Goal: Check status: Check status

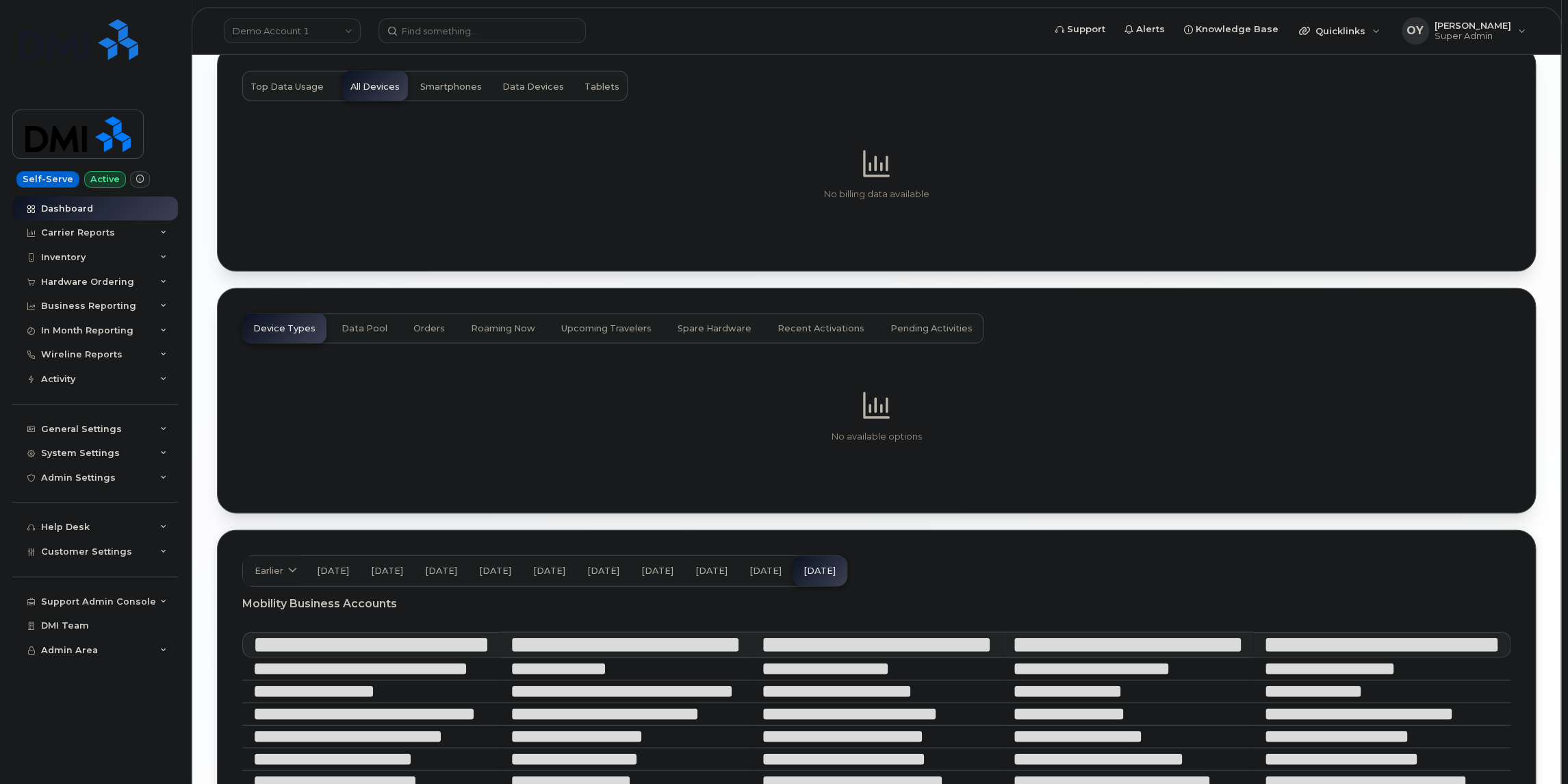
scroll to position [1550, 0]
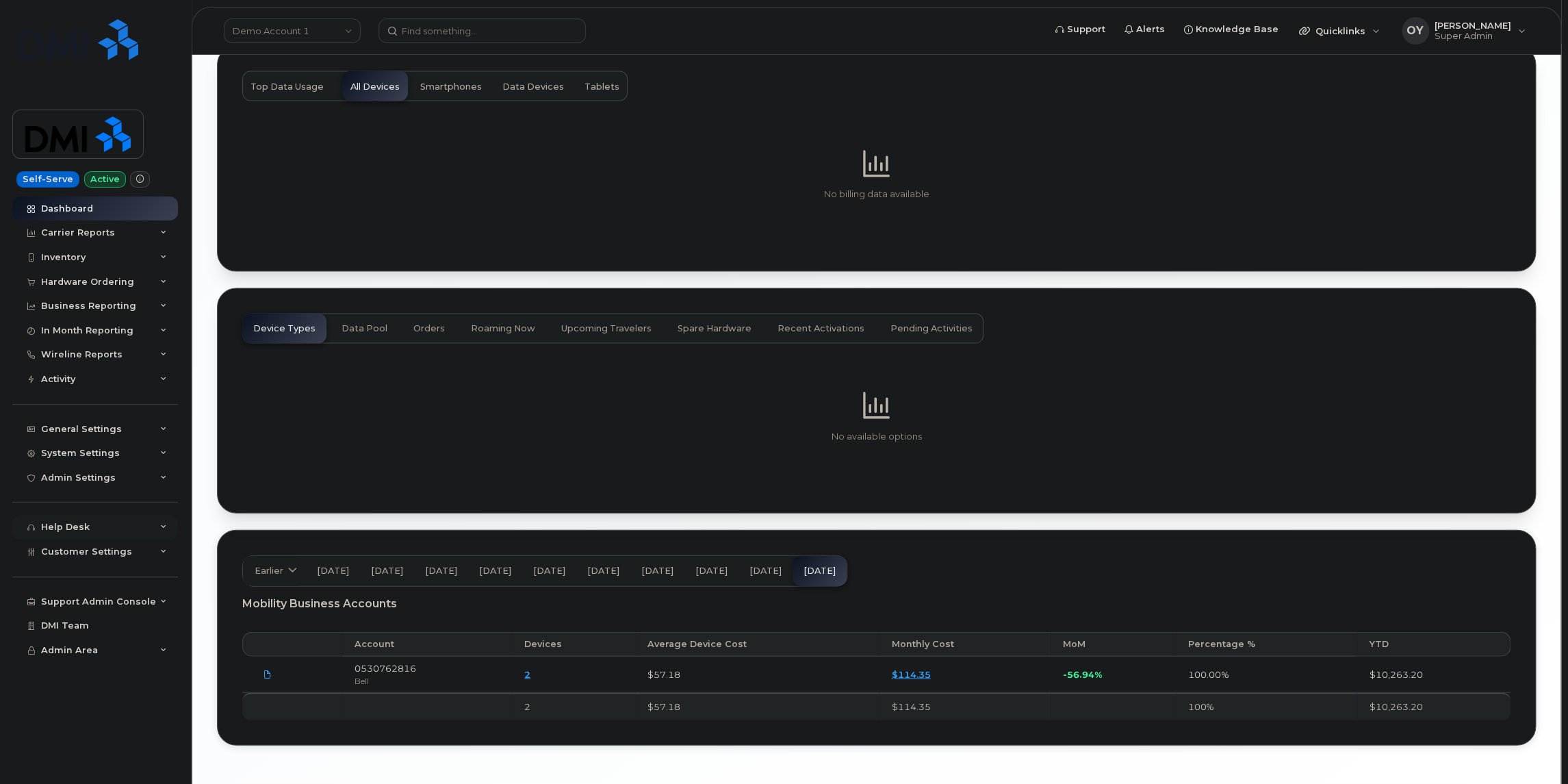
click at [83, 526] on div "Help Desk" at bounding box center [66, 527] width 49 height 11
click at [129, 657] on div "Change SIM Requests" at bounding box center [99, 657] width 105 height 13
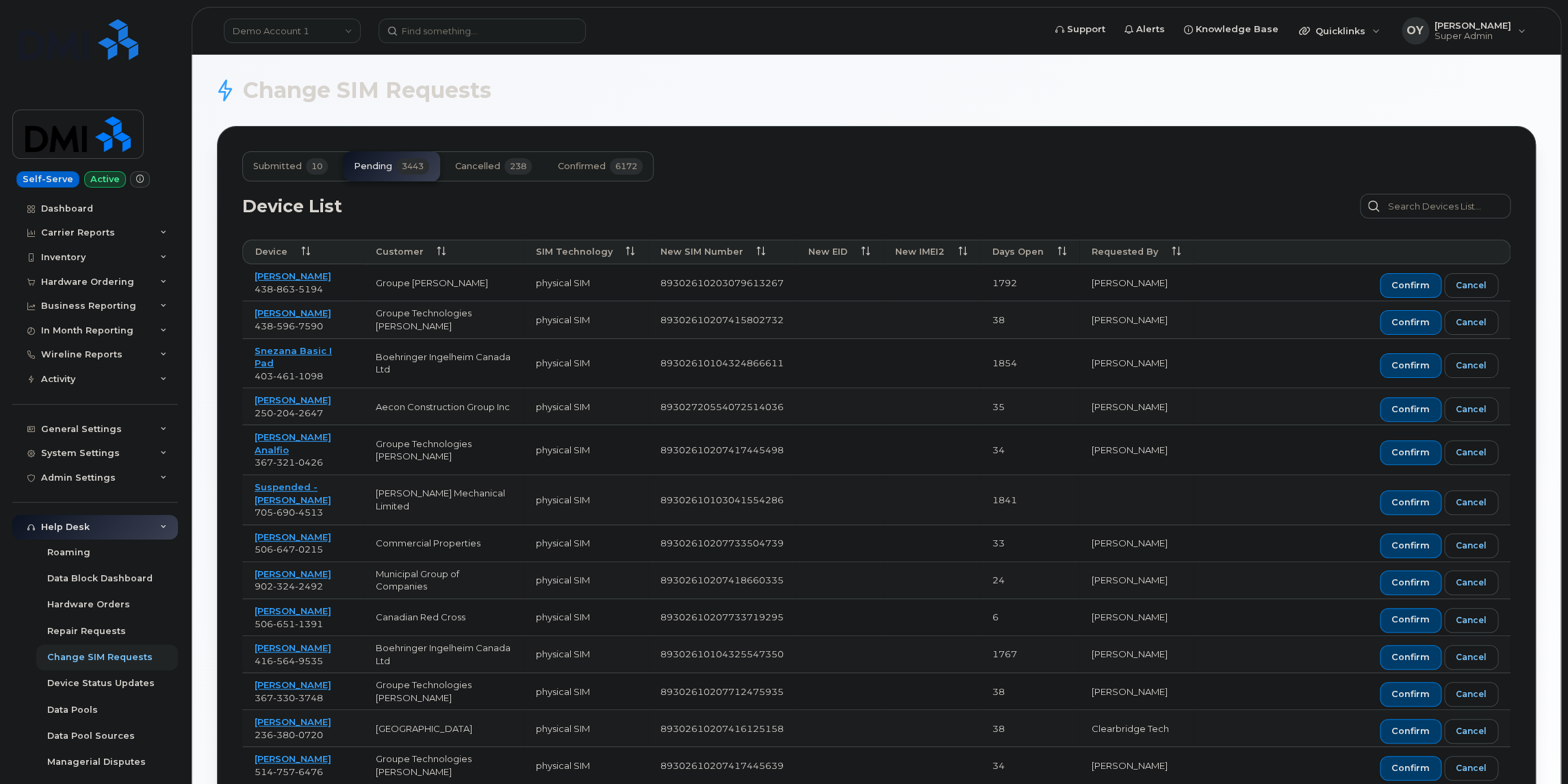
click at [480, 167] on span "cancelled" at bounding box center [478, 166] width 45 height 11
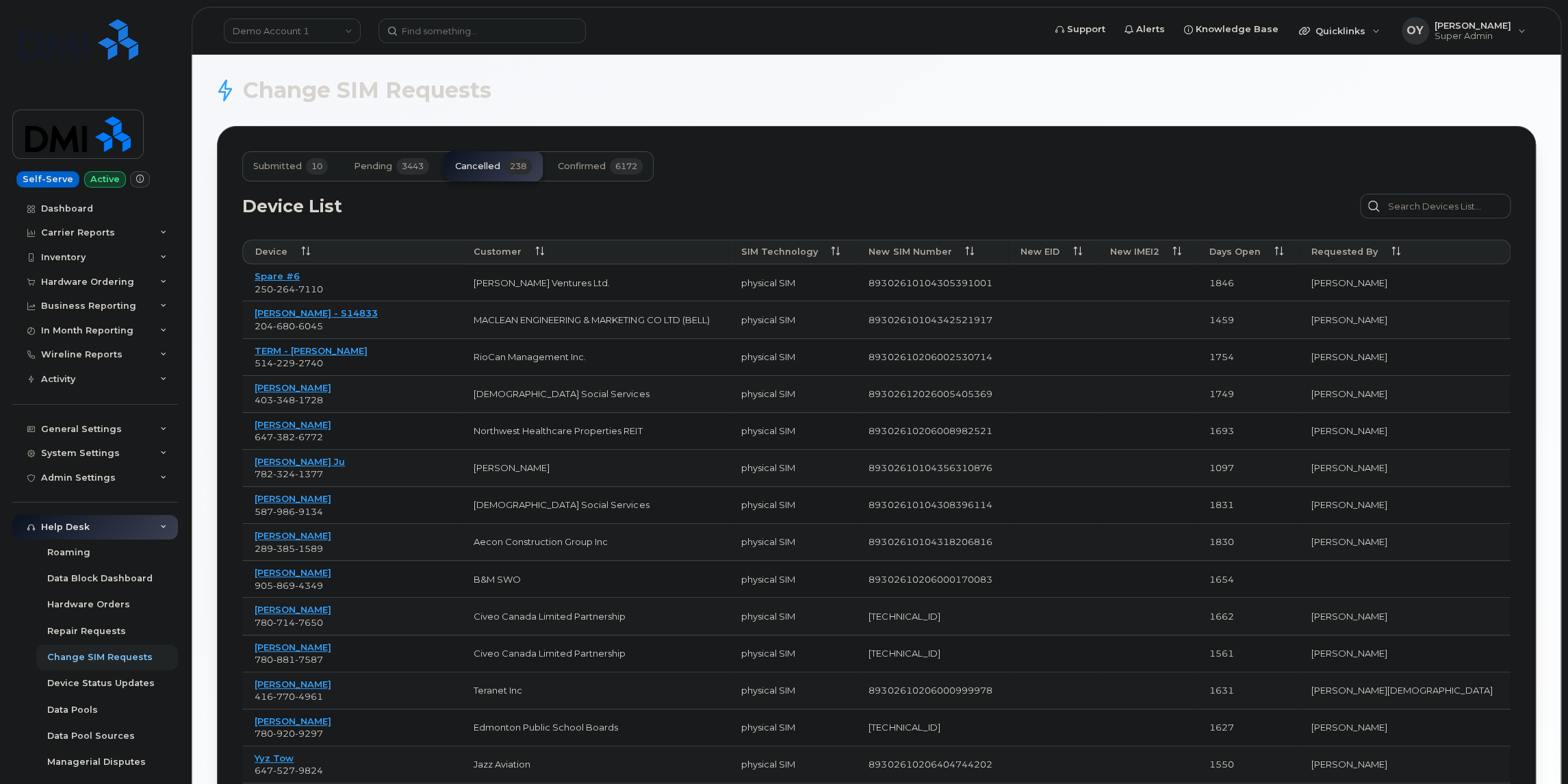
click at [611, 167] on span "6172" at bounding box center [626, 167] width 33 height 17
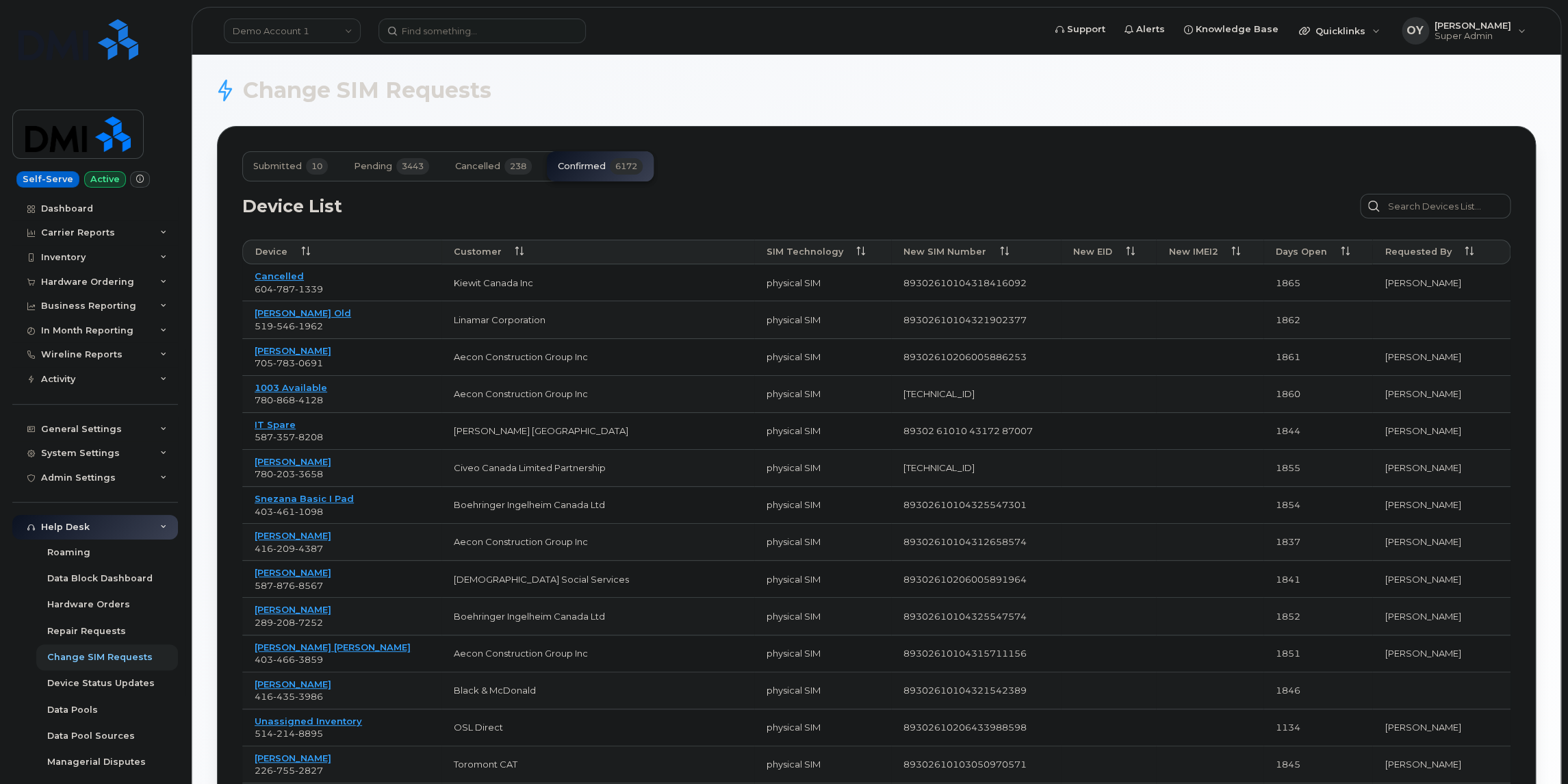
click at [282, 170] on span "submitted" at bounding box center [277, 166] width 49 height 11
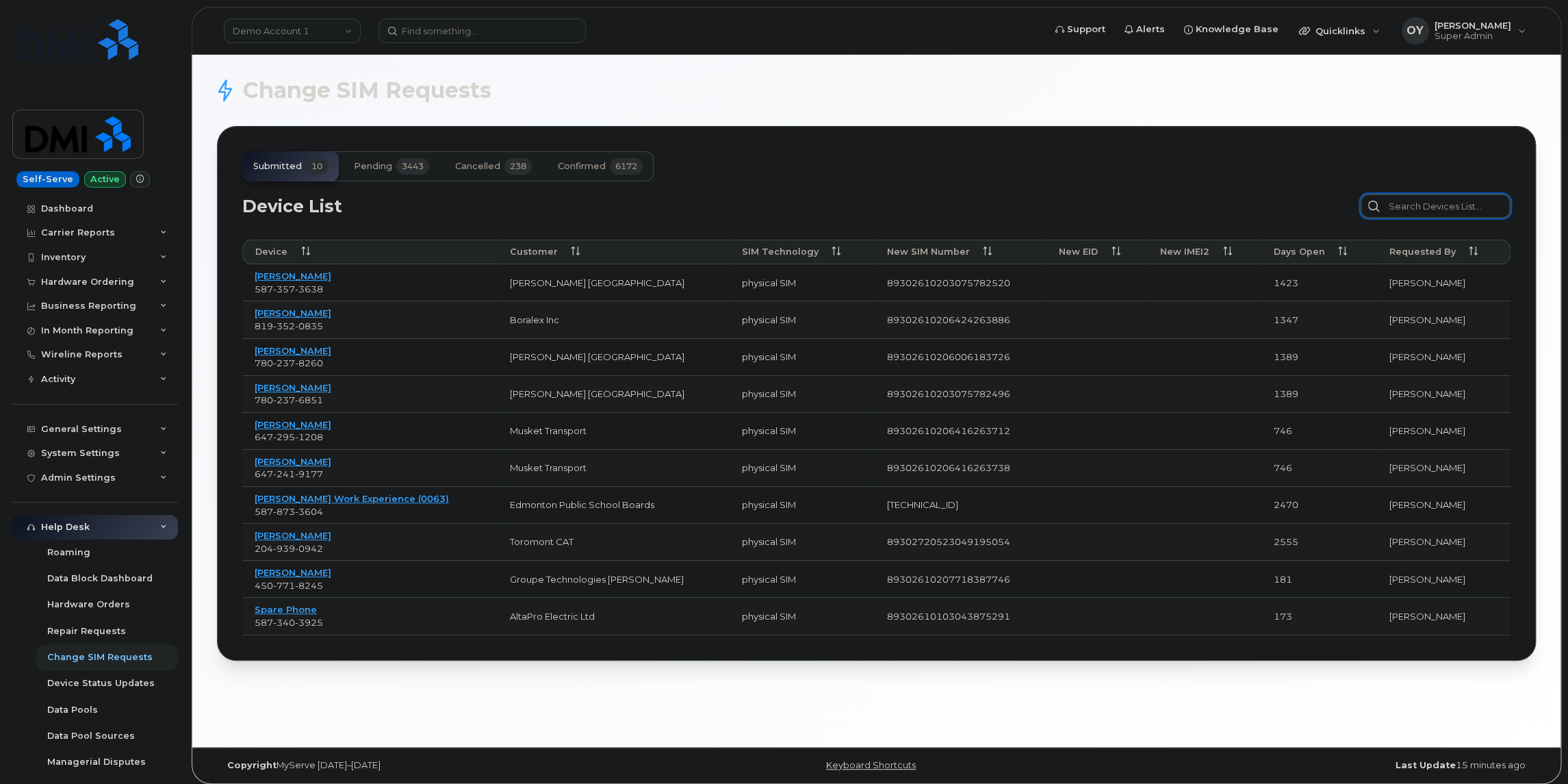
click at [1450, 201] on input "text" at bounding box center [1435, 205] width 150 height 24
type input "te"
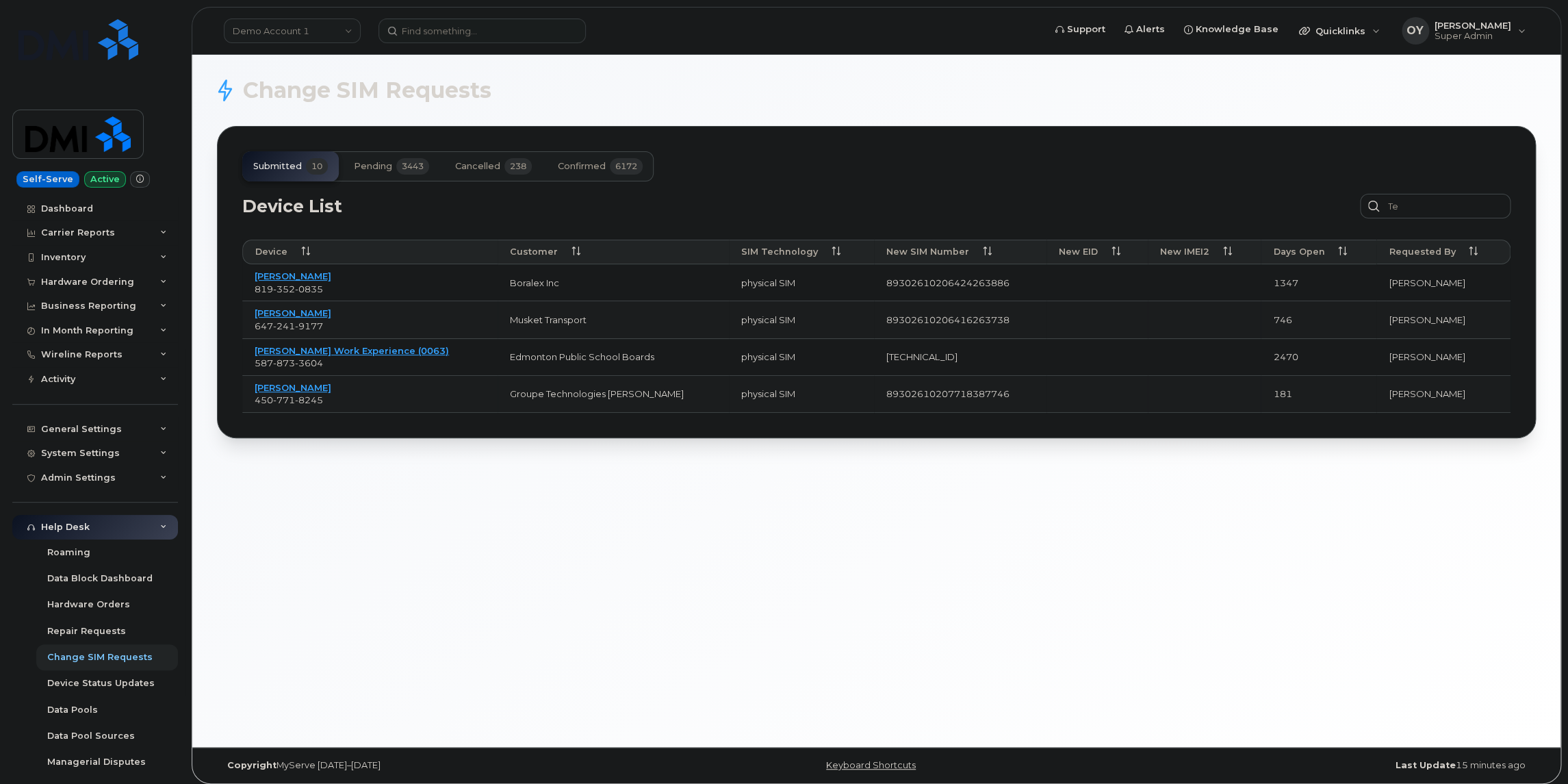
click at [304, 252] on icon at bounding box center [305, 252] width 9 height 9
click at [564, 255] on div "Customer" at bounding box center [614, 252] width 207 height 13
click at [800, 249] on div "SIM Technology" at bounding box center [801, 252] width 120 height 13
click at [907, 254] on span "New SIM Number" at bounding box center [927, 252] width 83 height 13
click at [1094, 252] on div "New EID" at bounding box center [1096, 252] width 77 height 13
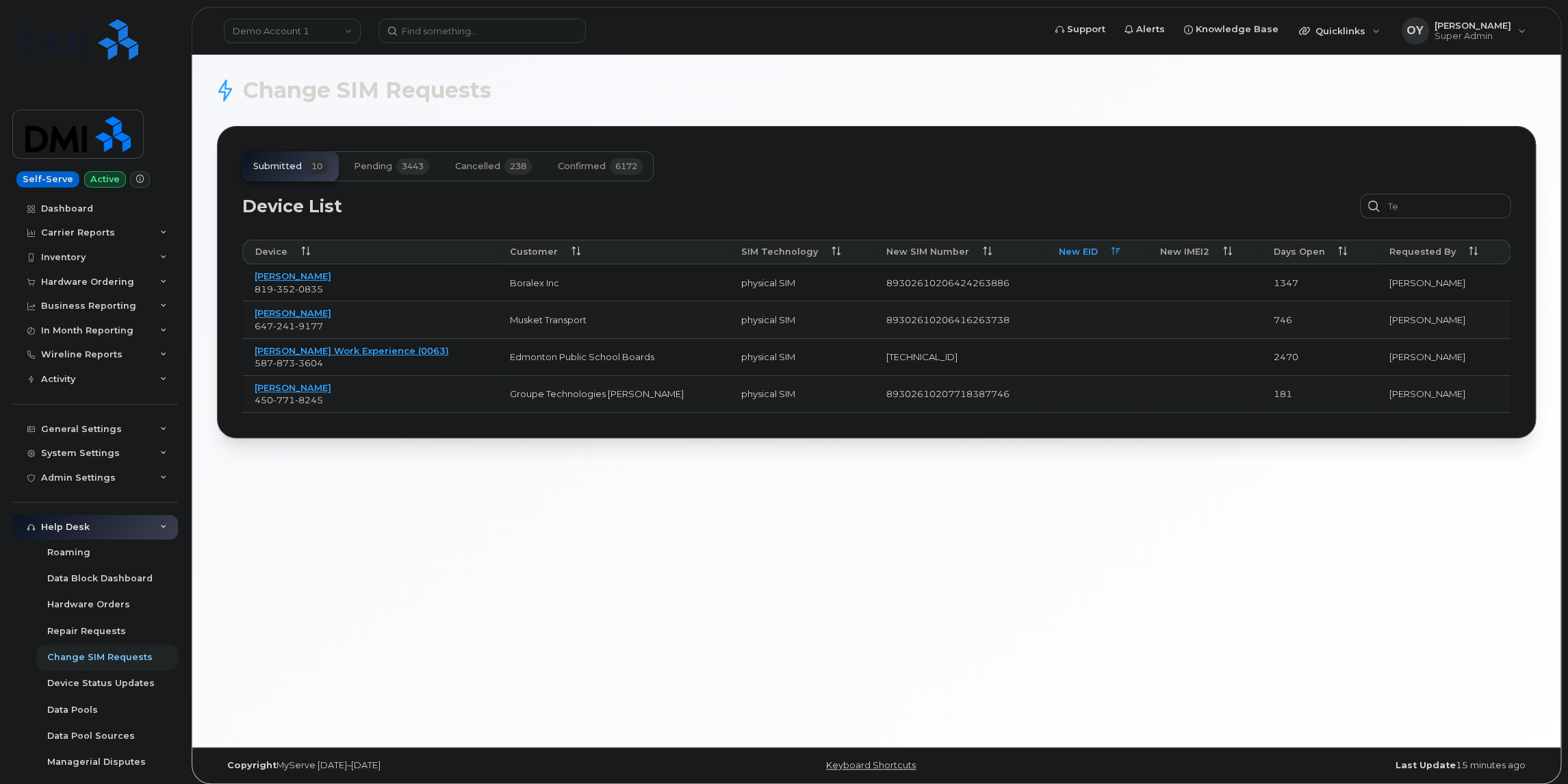
click at [1198, 250] on div "New IMEI2" at bounding box center [1204, 252] width 88 height 13
click at [1311, 251] on div "Days Open" at bounding box center [1318, 252] width 91 height 13
click at [1472, 252] on div "Requested By" at bounding box center [1443, 252] width 108 height 13
drag, startPoint x: 1424, startPoint y: 201, endPoint x: 1201, endPoint y: 193, distance: 223.1
click at [1360, 193] on input "te" at bounding box center [1435, 205] width 150 height 24
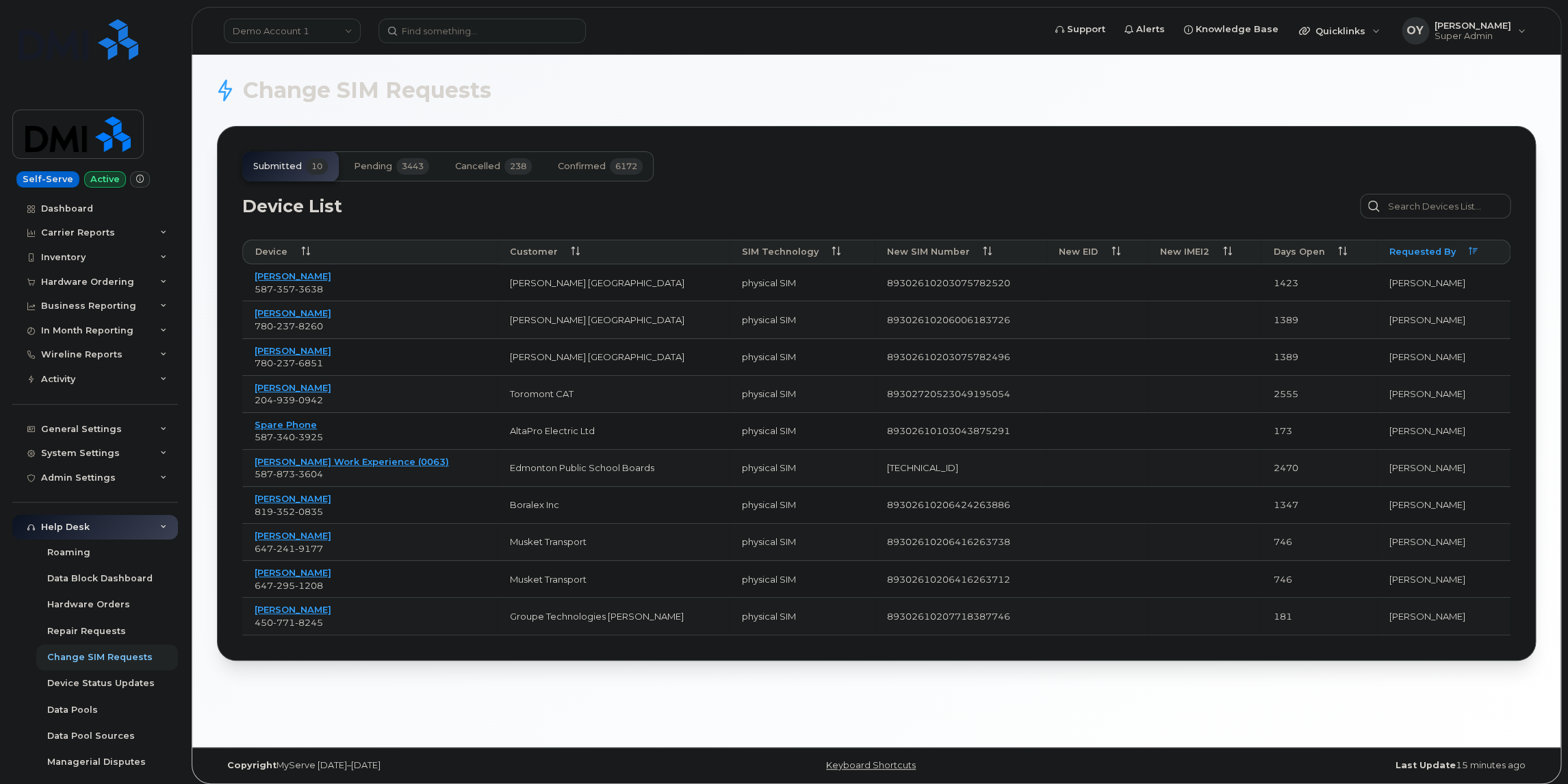
click at [379, 169] on span "pending" at bounding box center [373, 166] width 39 height 11
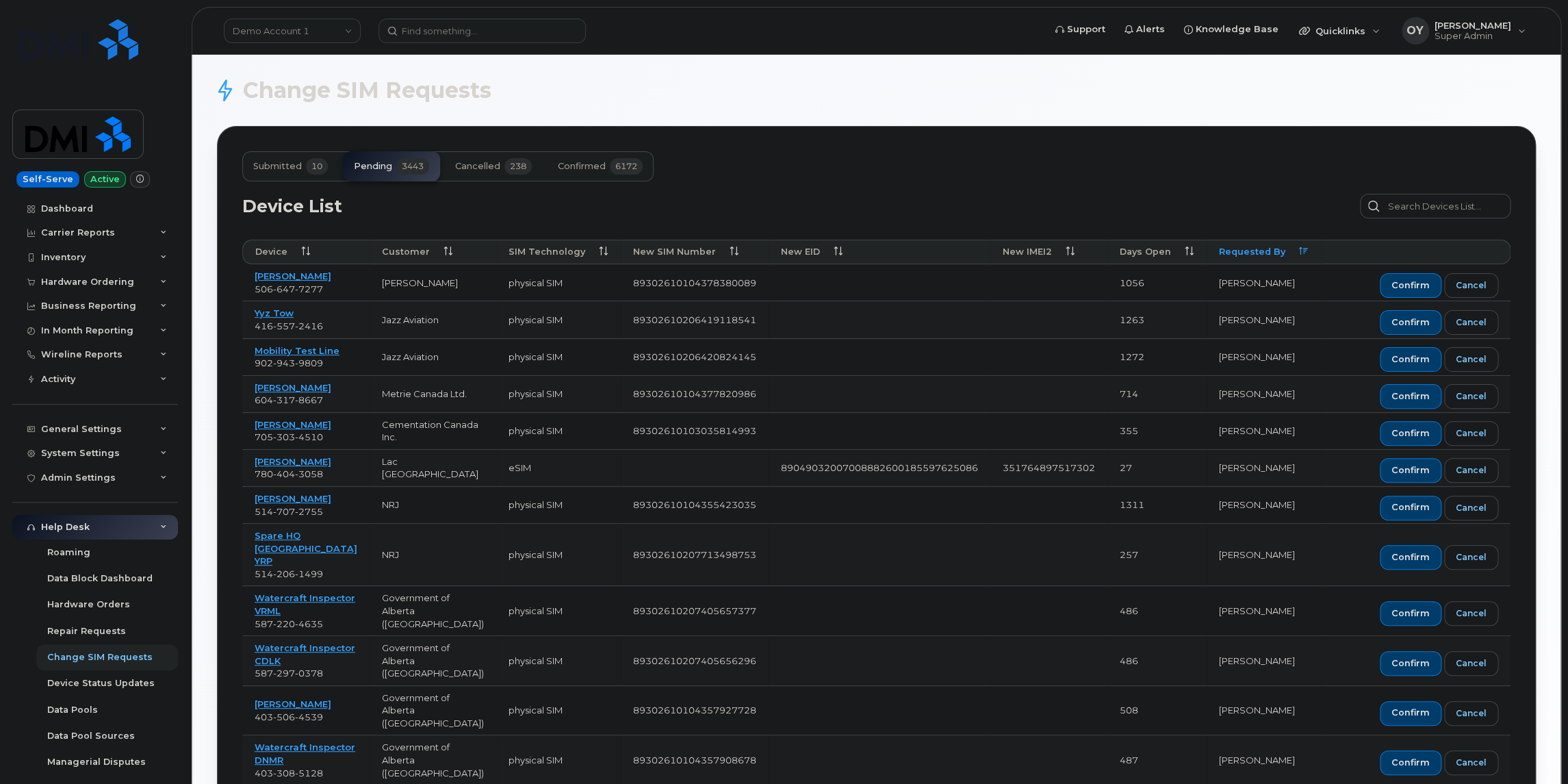
click at [1185, 252] on icon at bounding box center [1189, 252] width 9 height 9
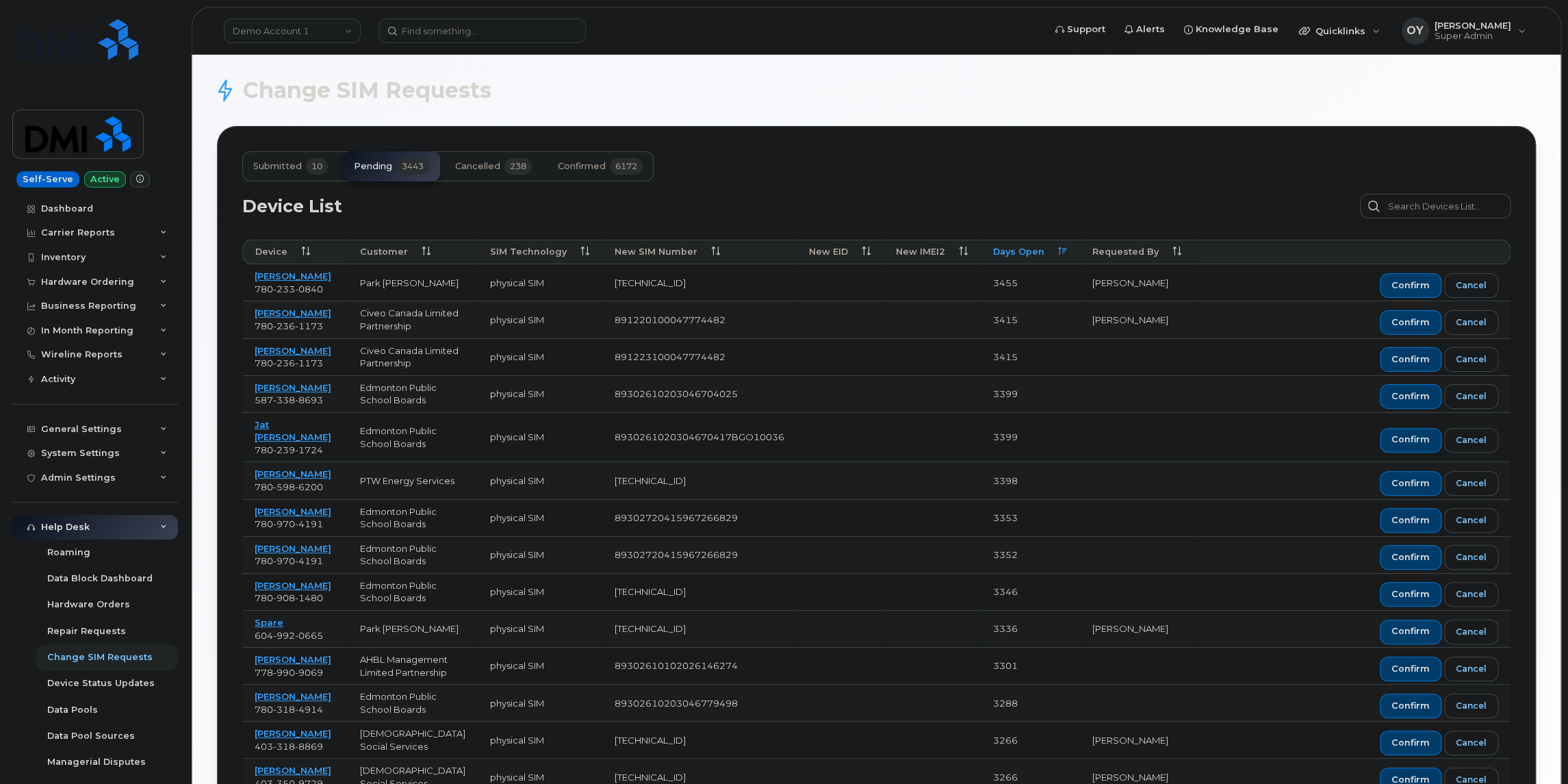
click at [1066, 250] on icon at bounding box center [1063, 252] width 9 height 9
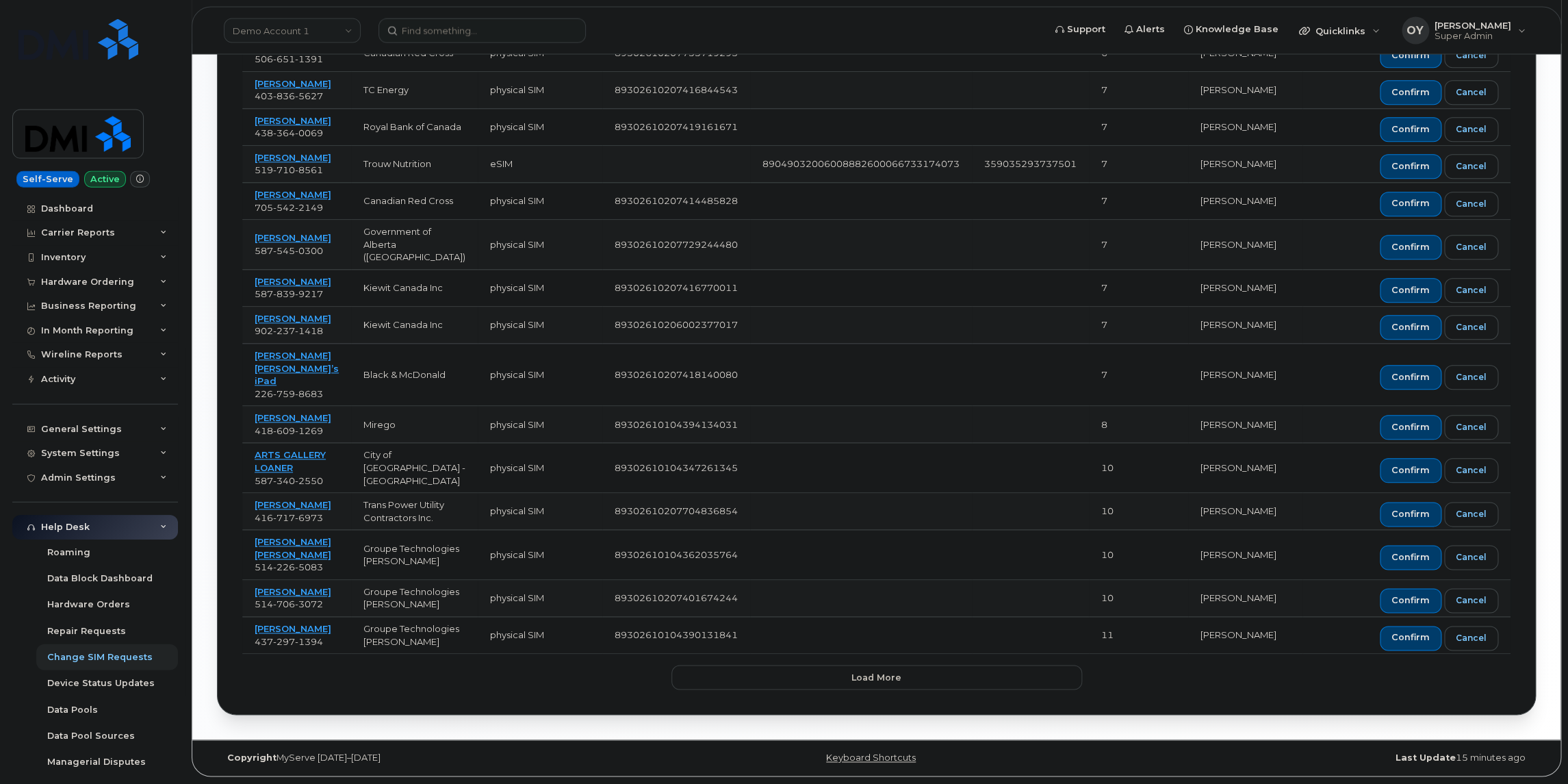
scroll to position [764, 0]
click at [877, 683] on span "Load more" at bounding box center [876, 678] width 50 height 13
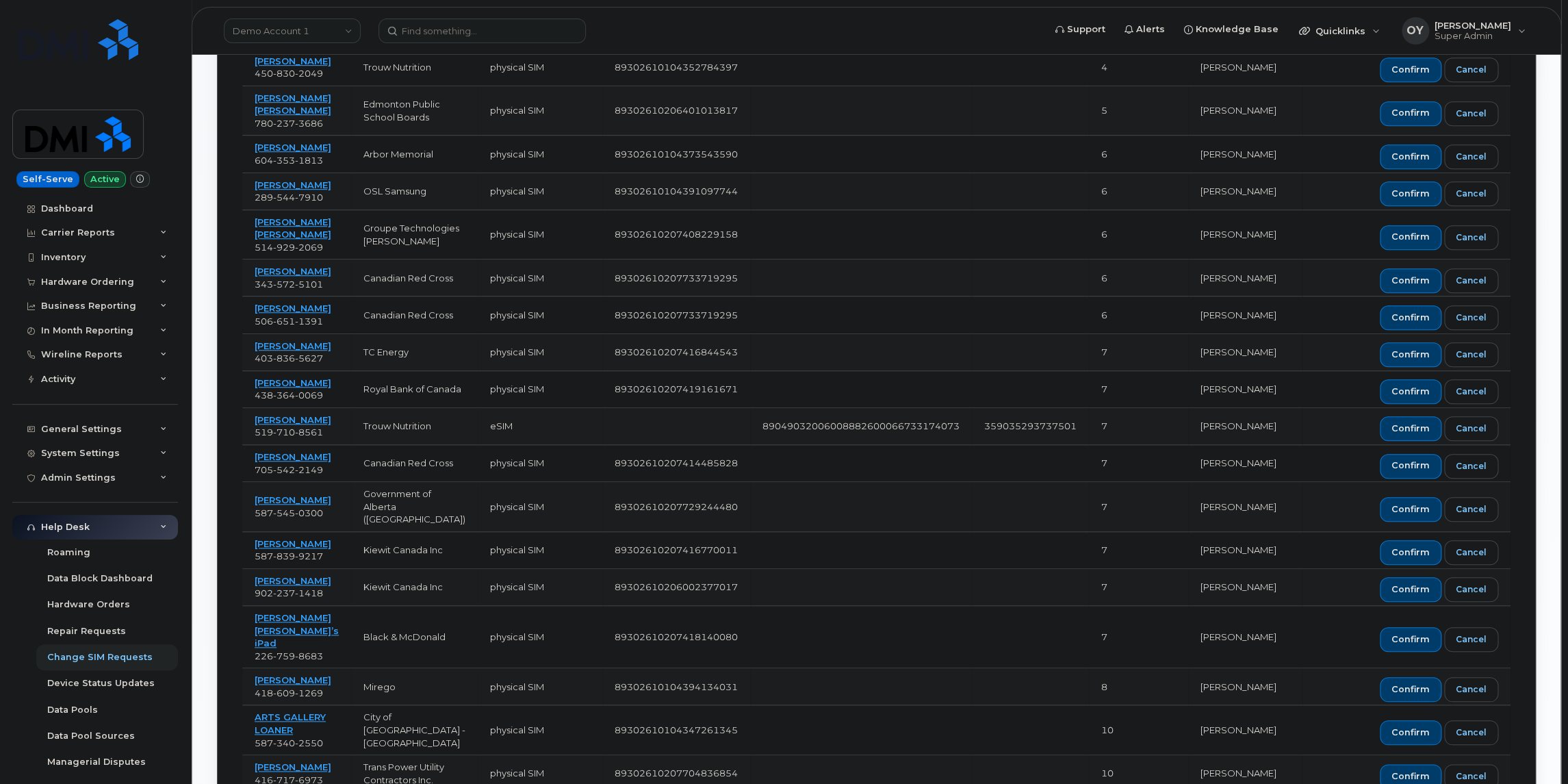
scroll to position [39, 0]
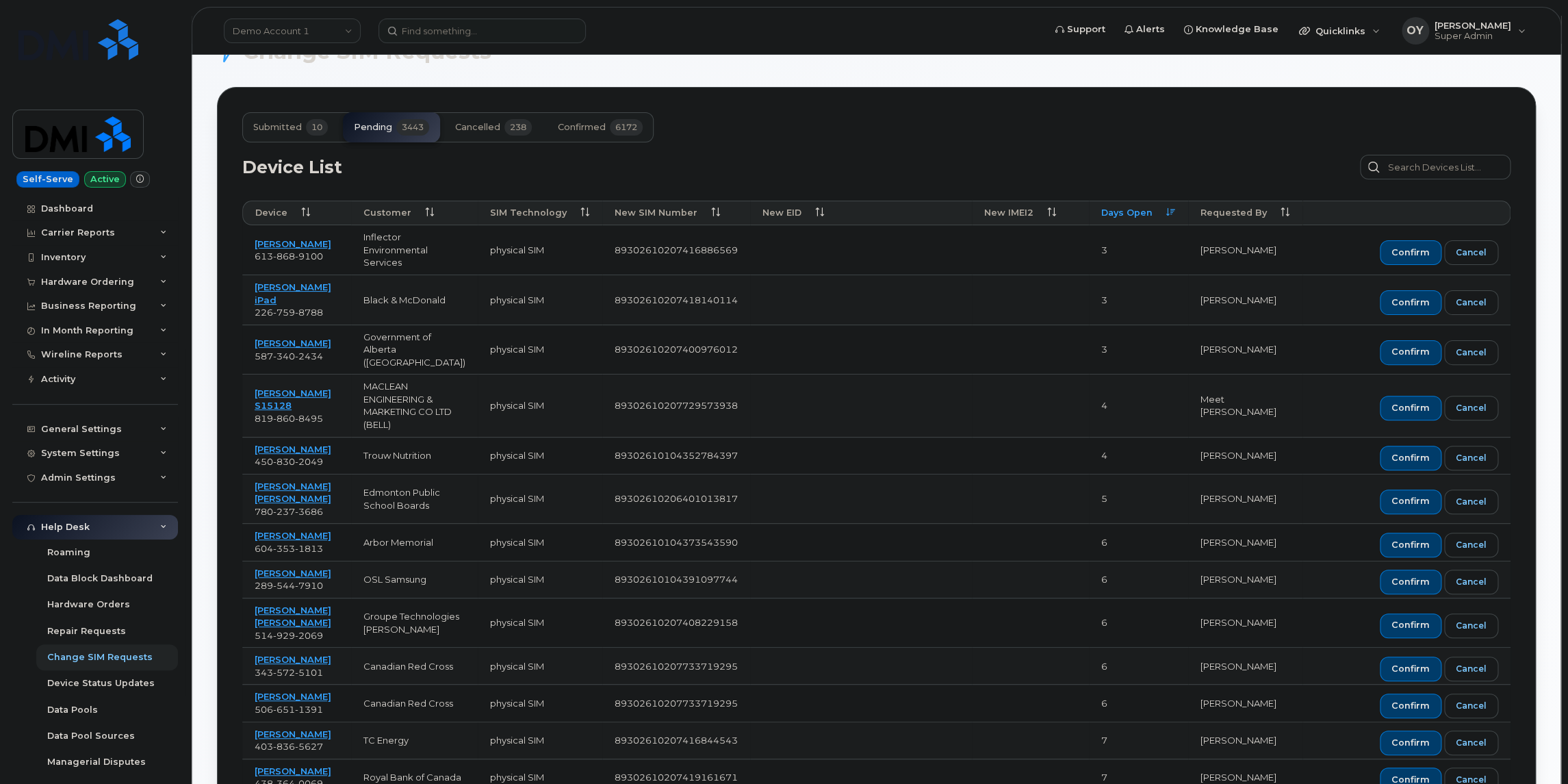
click at [377, 381] on td "MACLEAN ENGINEERING & MARKETING CO LTD (BELL)" at bounding box center [414, 405] width 127 height 62
copy td "ENGINEERING"
click at [292, 34] on link "Demo Account 1" at bounding box center [292, 30] width 137 height 24
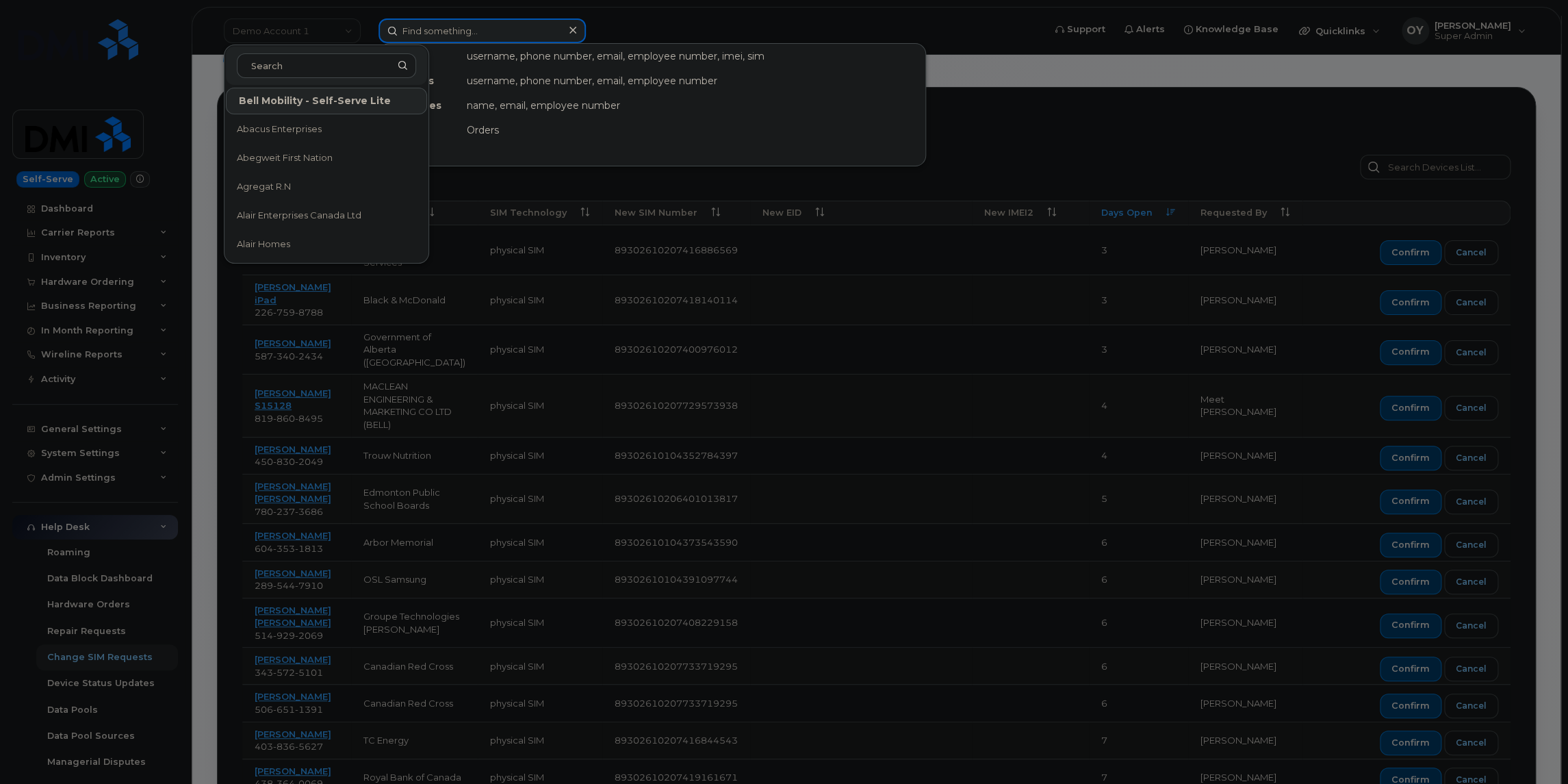
click at [466, 32] on input at bounding box center [482, 30] width 208 height 24
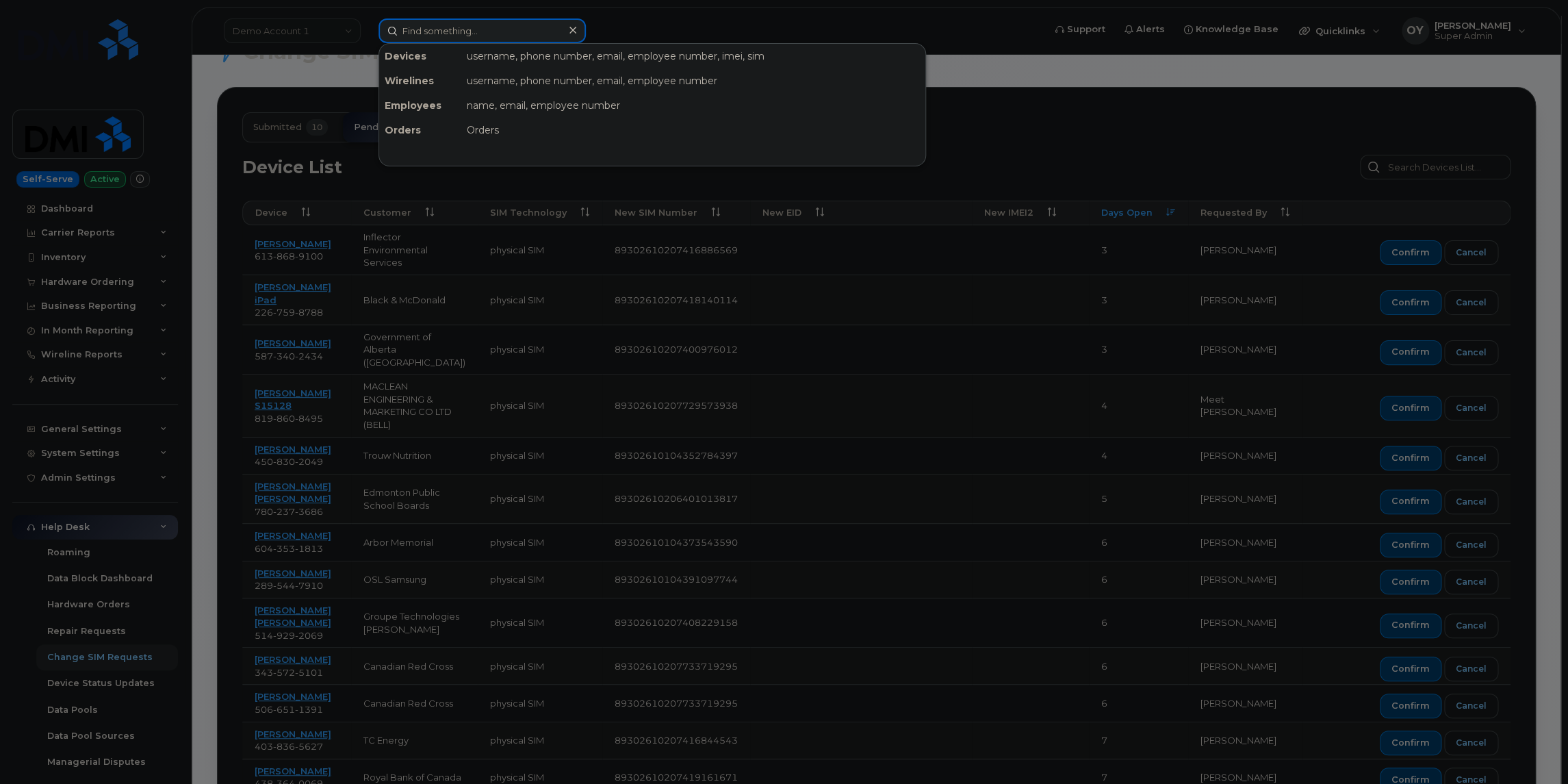
paste input "ENGINEERING"
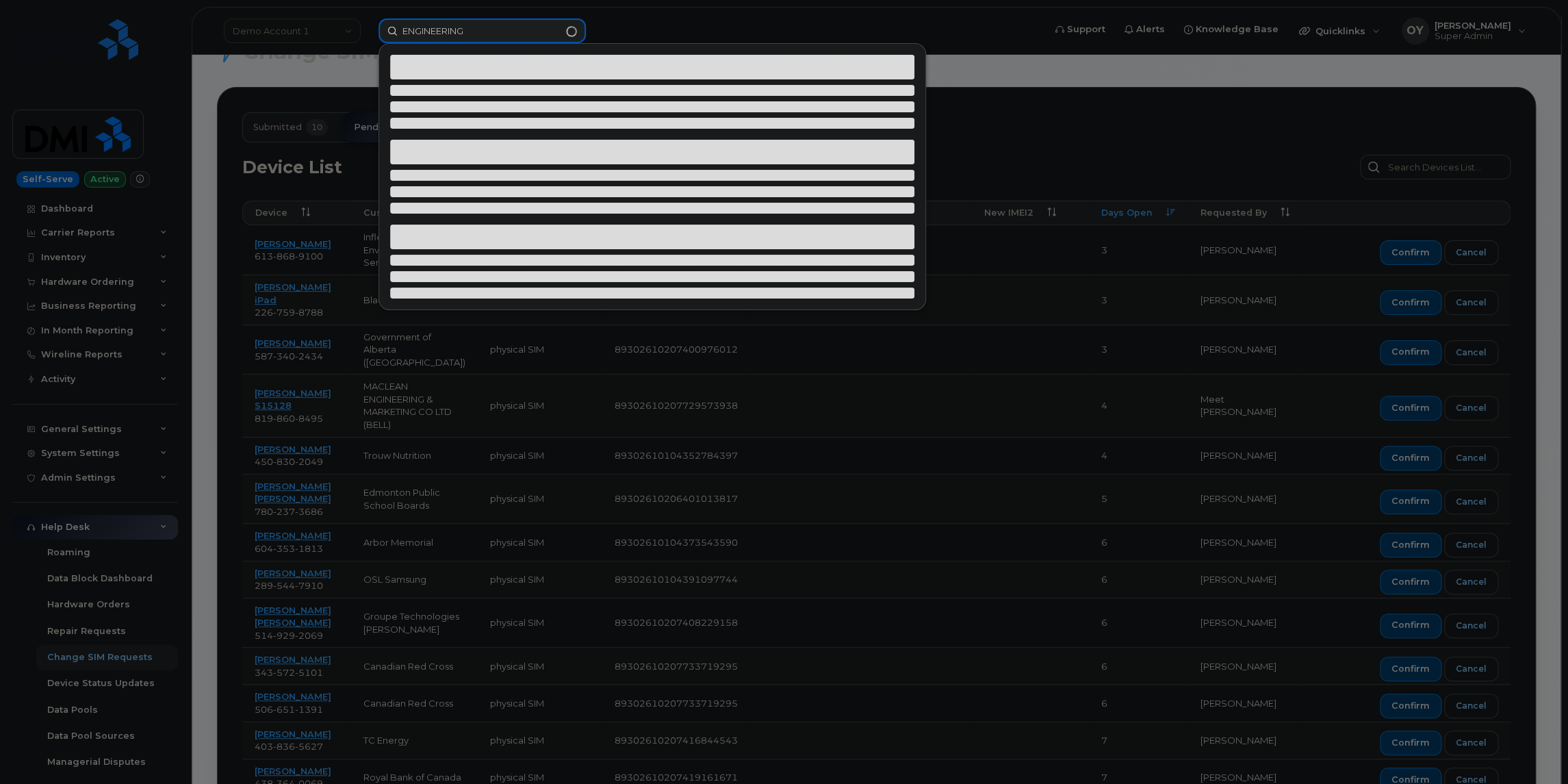
type input "ENGINEERING"
click at [341, 40] on div at bounding box center [784, 392] width 1568 height 784
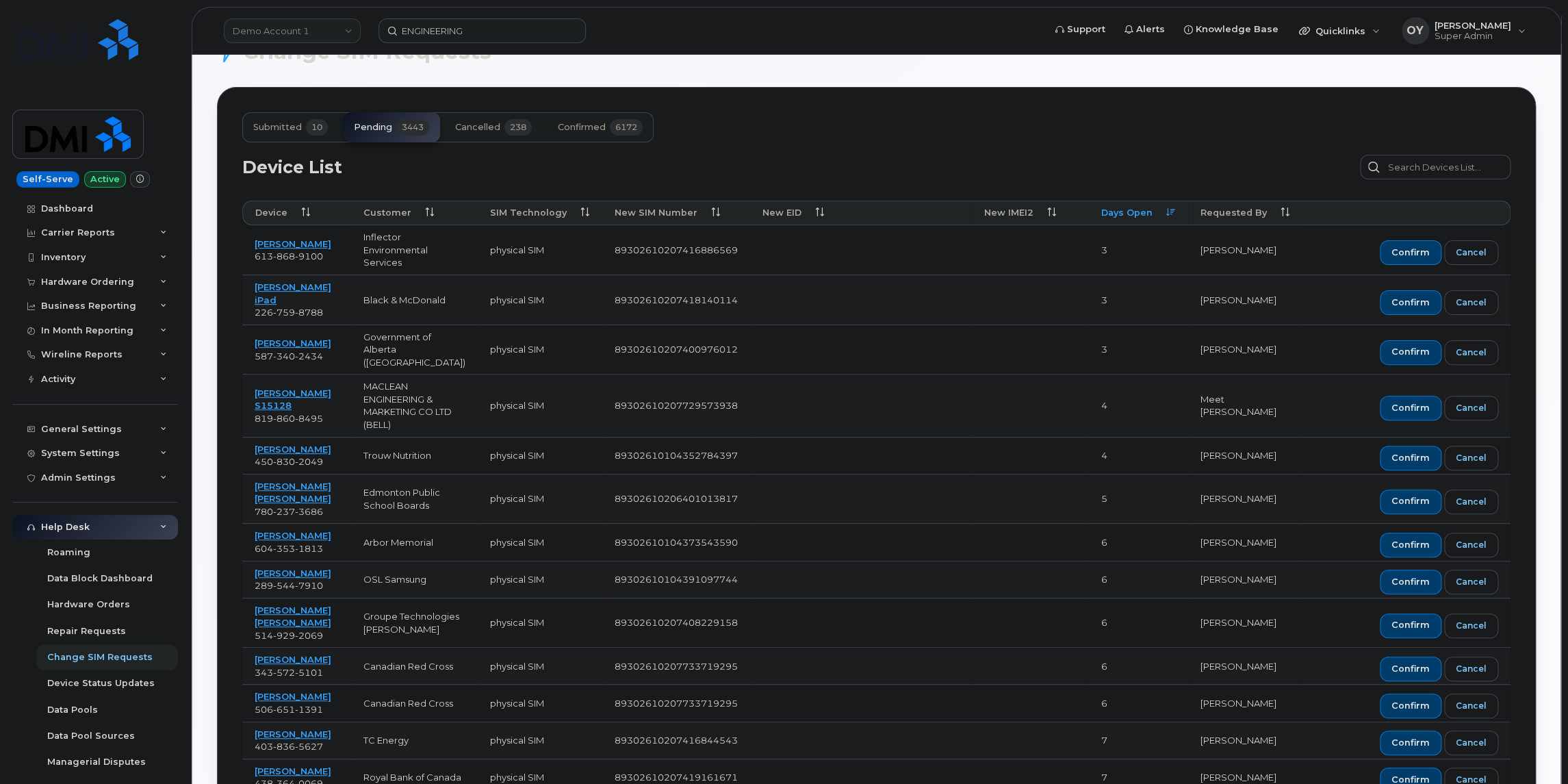
click at [331, 37] on link "Demo Account 1" at bounding box center [292, 30] width 137 height 24
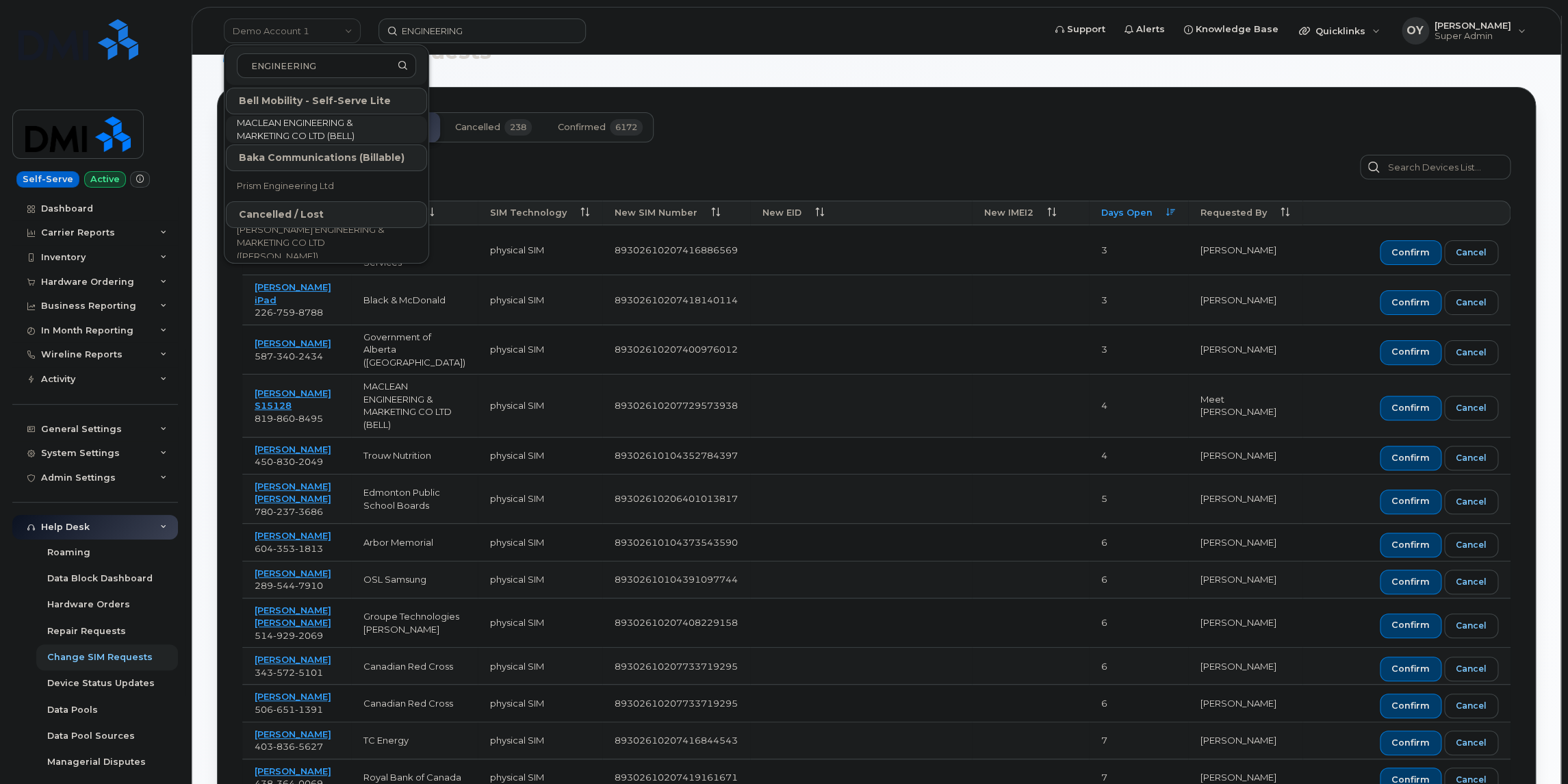
type input "ENGINEERING"
click at [333, 130] on span "MACLEAN ENGINEERING & MARKETING CO LTD (BELL)" at bounding box center [315, 130] width 157 height 27
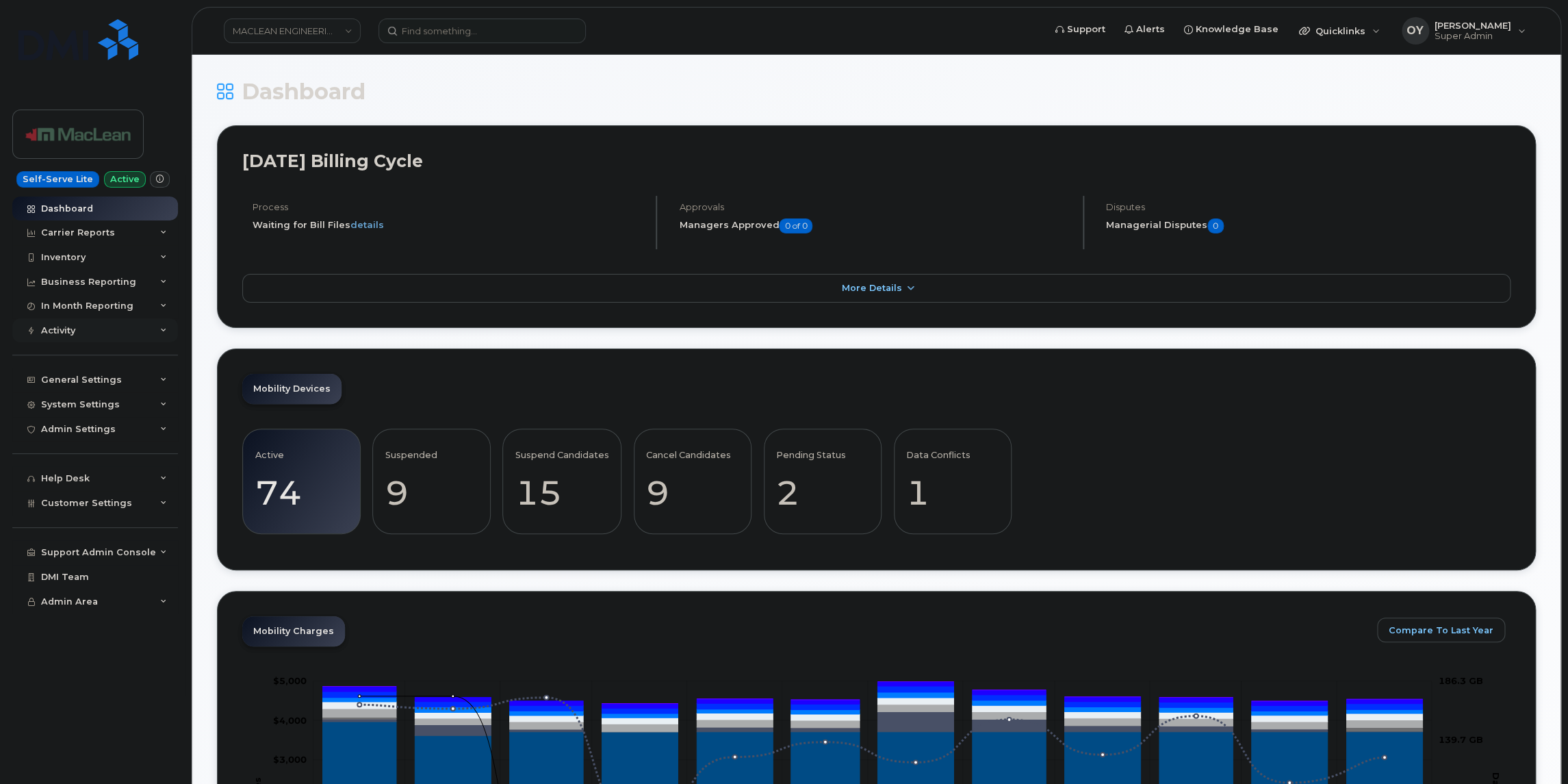
click at [76, 330] on div "Activity" at bounding box center [95, 331] width 166 height 24
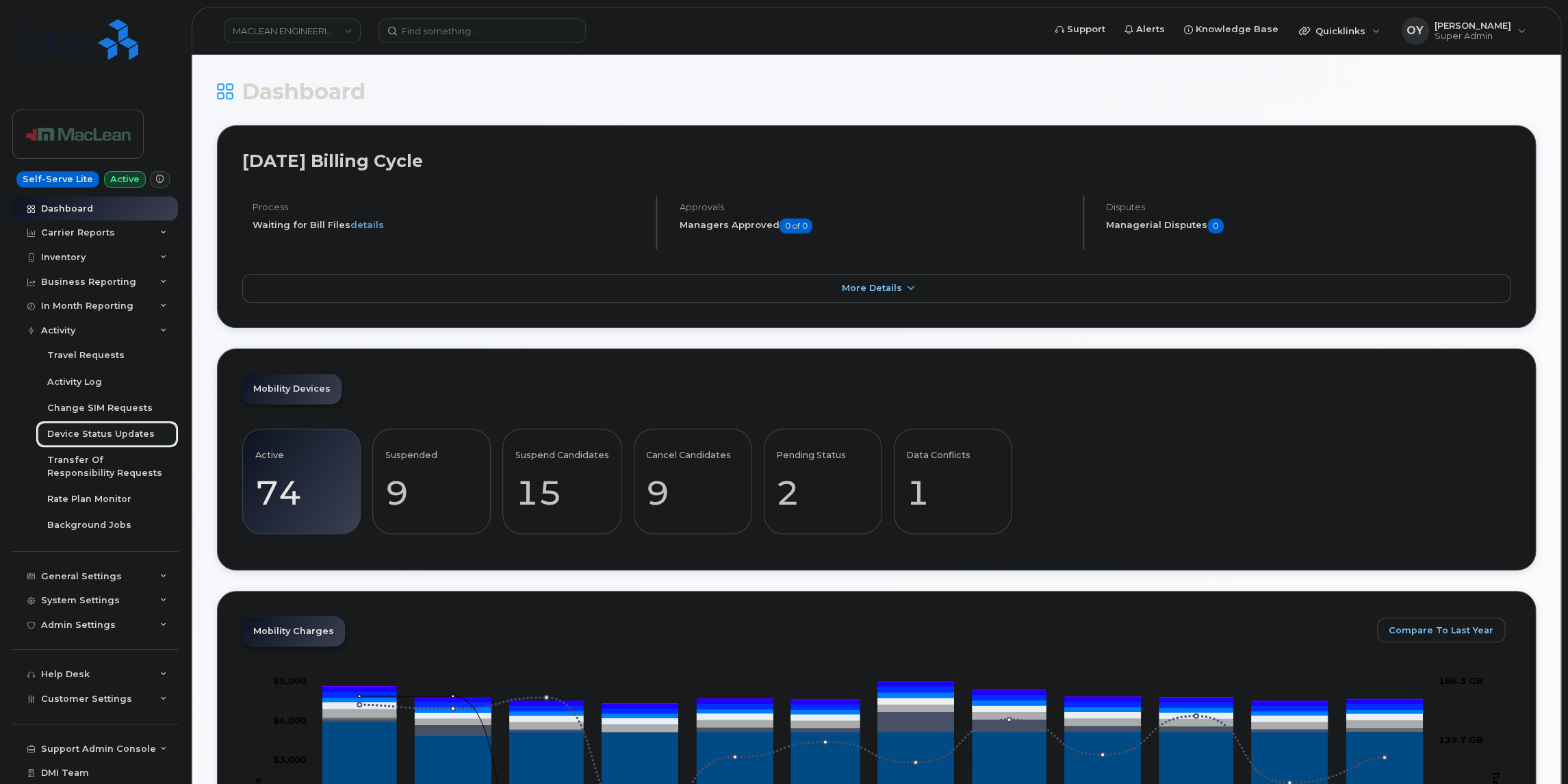
click at [98, 433] on div "Device Status Updates" at bounding box center [101, 434] width 108 height 13
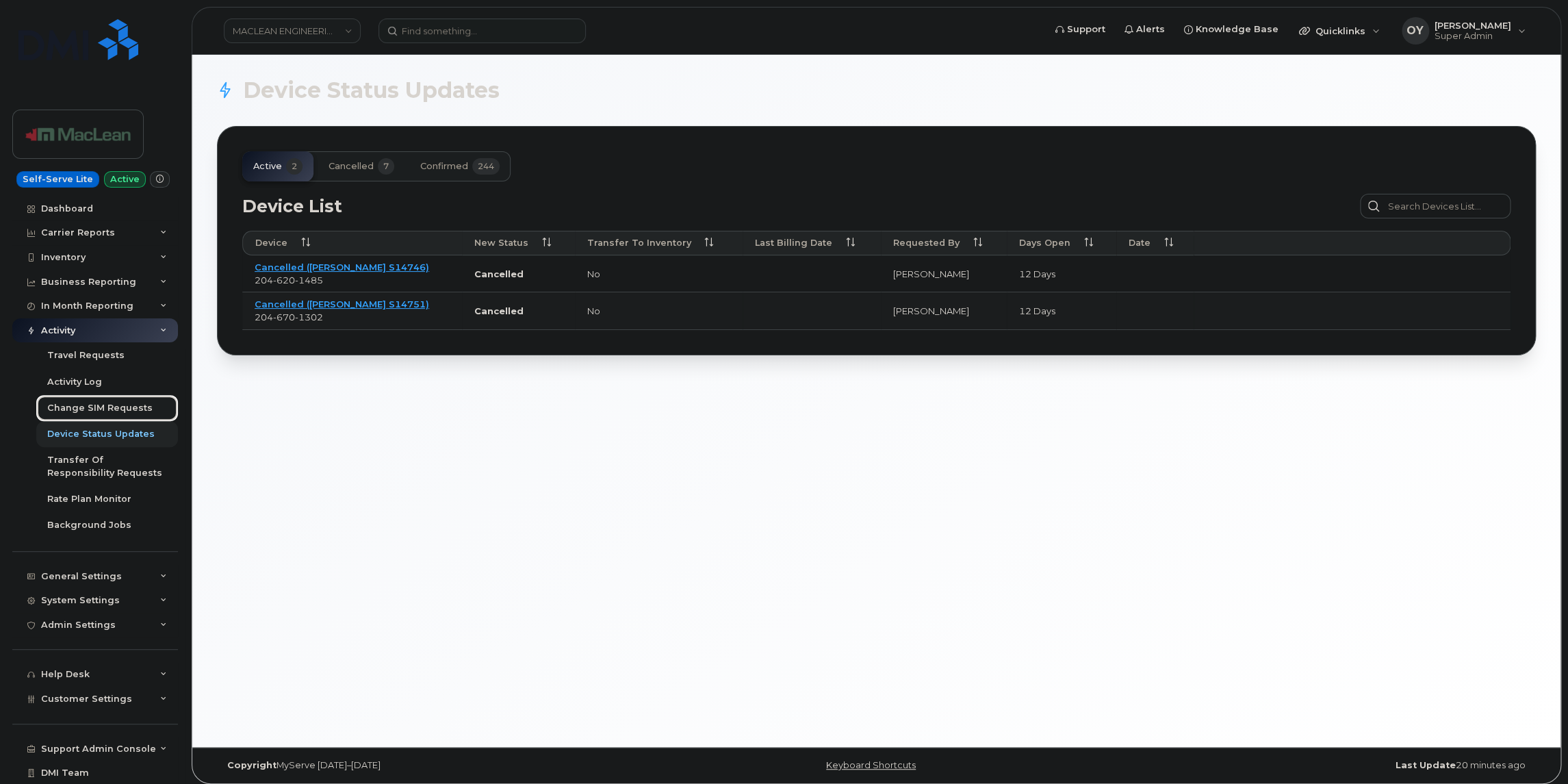
click at [118, 410] on div "Change SIM Requests" at bounding box center [99, 408] width 105 height 13
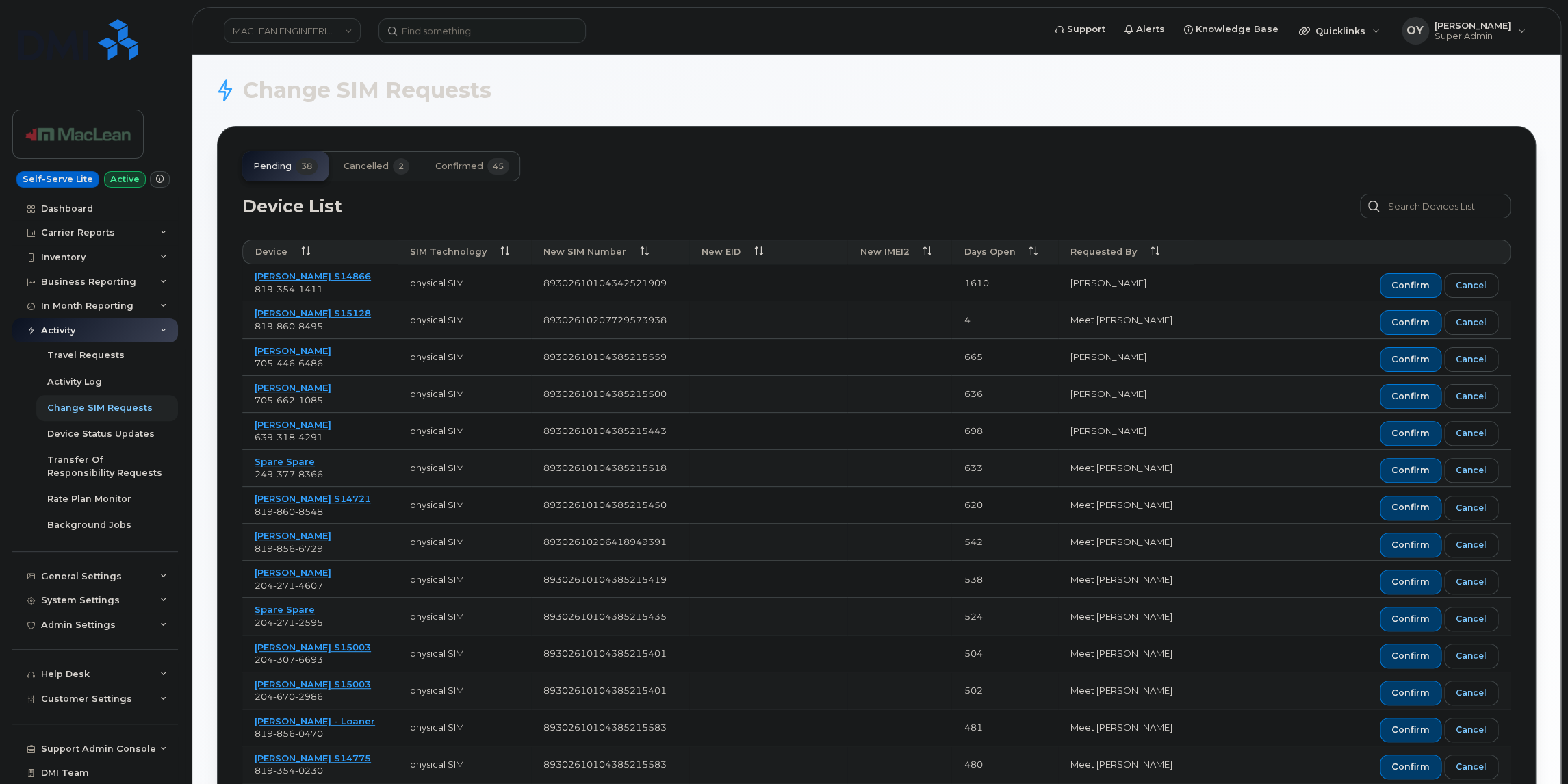
click at [990, 250] on span "Days Open" at bounding box center [989, 252] width 51 height 13
click at [1015, 254] on span "Days Open" at bounding box center [989, 252] width 51 height 13
click at [367, 172] on span "cancelled" at bounding box center [367, 166] width 45 height 11
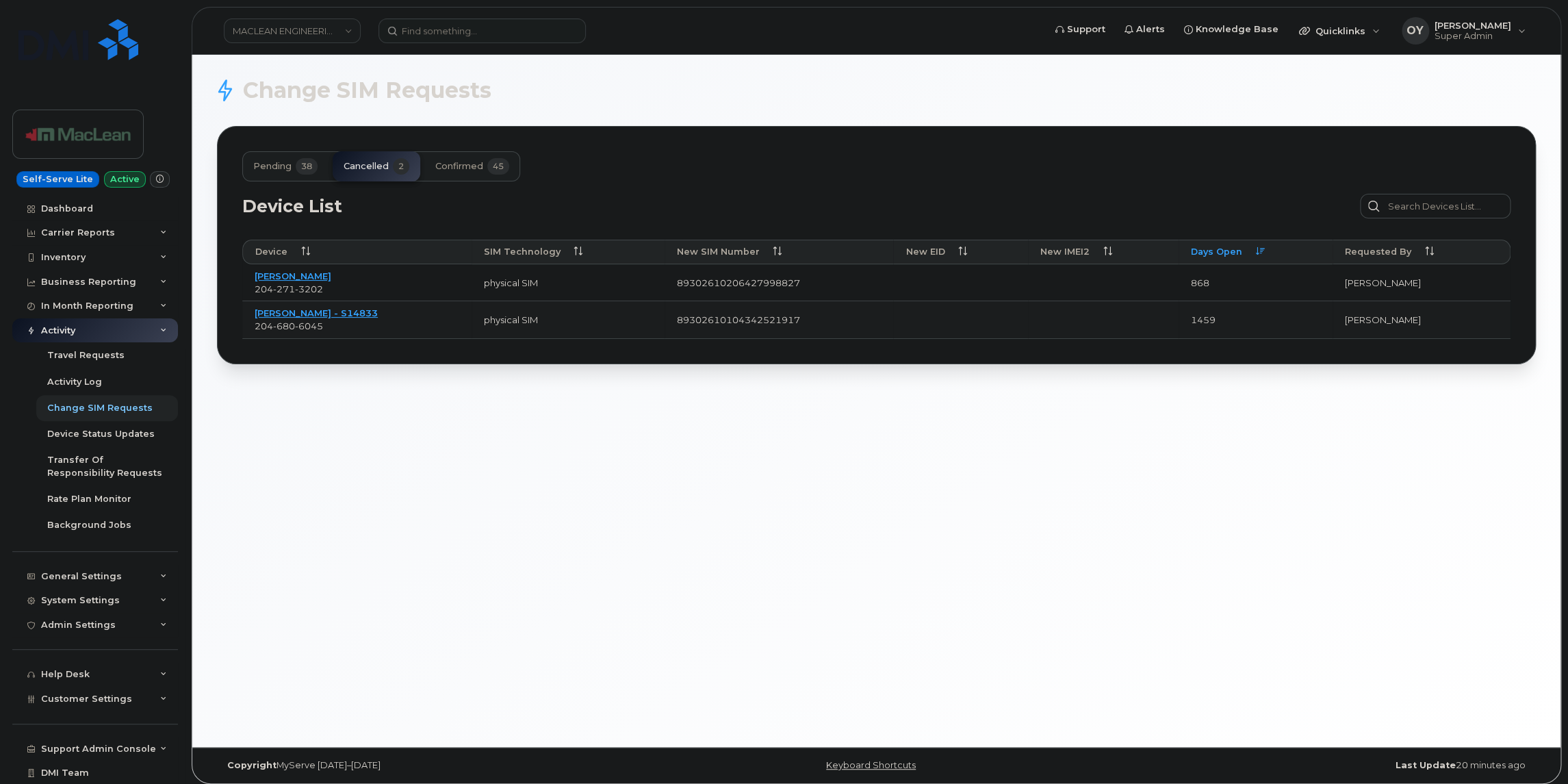
click at [451, 167] on span "confirmed" at bounding box center [459, 166] width 48 height 11
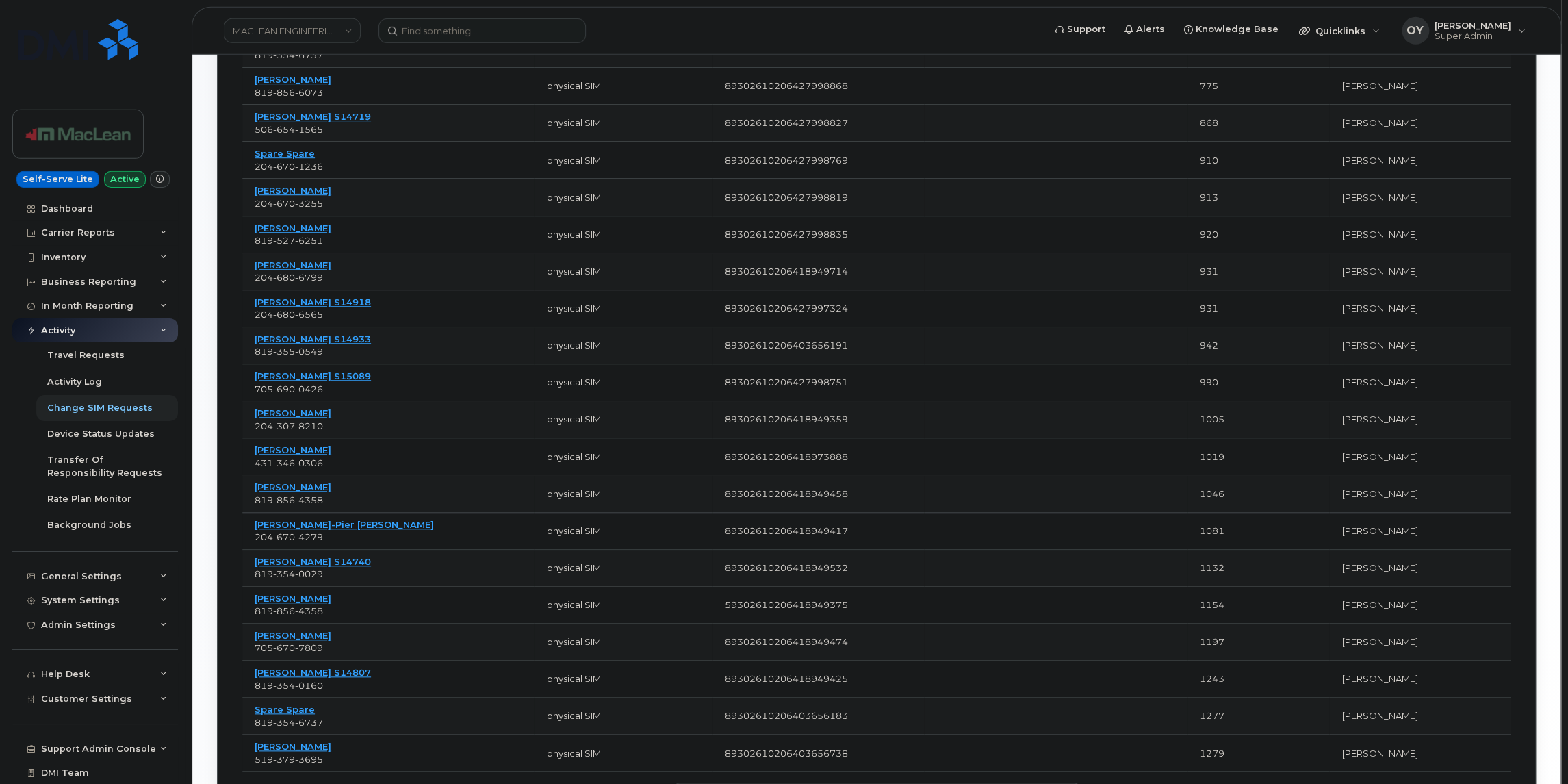
scroll to position [534, 0]
